Goal: Navigation & Orientation: Find specific page/section

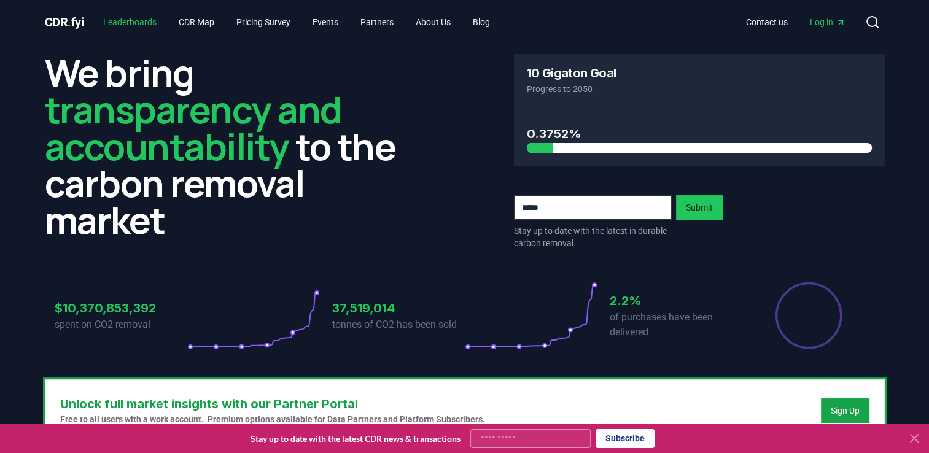
click at [136, 21] on link "Leaderboards" at bounding box center [129, 22] width 73 height 22
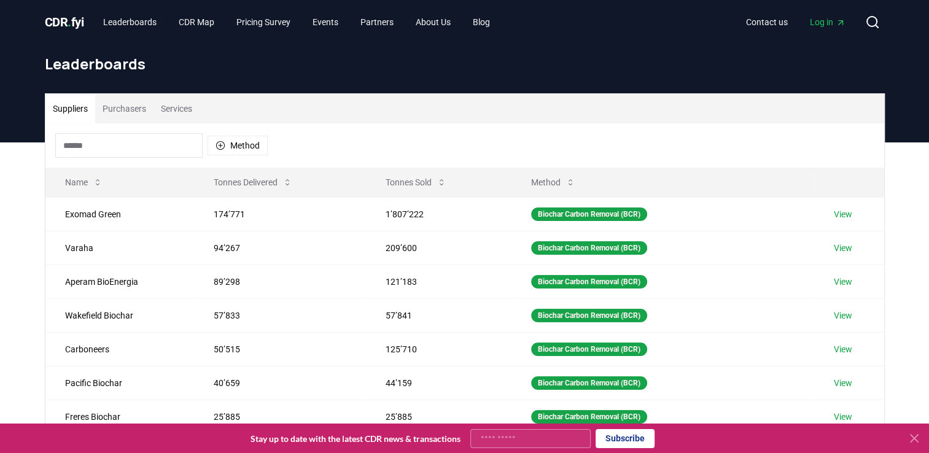
click at [24, 247] on div "Suppliers Purchasers Services Method Name Tonnes Delivered Tonnes Sold Method E…" at bounding box center [464, 388] width 929 height 492
click at [32, 114] on header "Leaderboards" at bounding box center [464, 93] width 929 height 98
click at [212, 25] on link "CDR Map" at bounding box center [196, 22] width 55 height 22
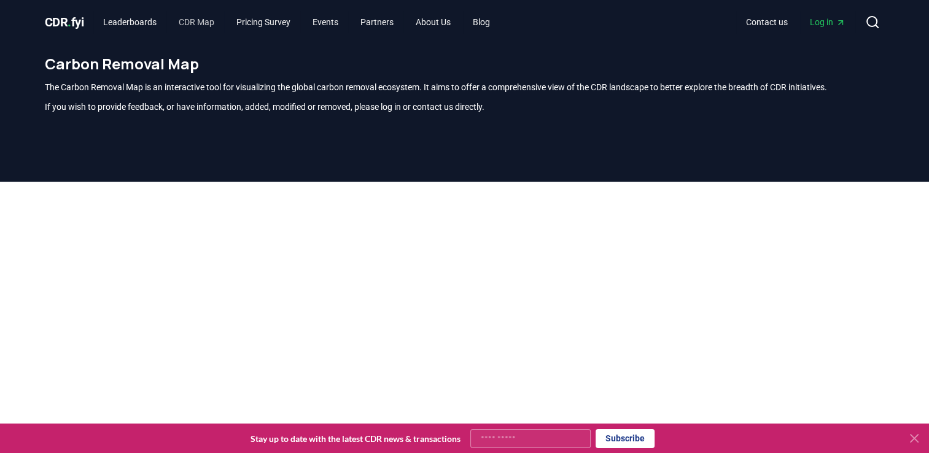
scroll to position [361, 0]
